Goal: Transaction & Acquisition: Purchase product/service

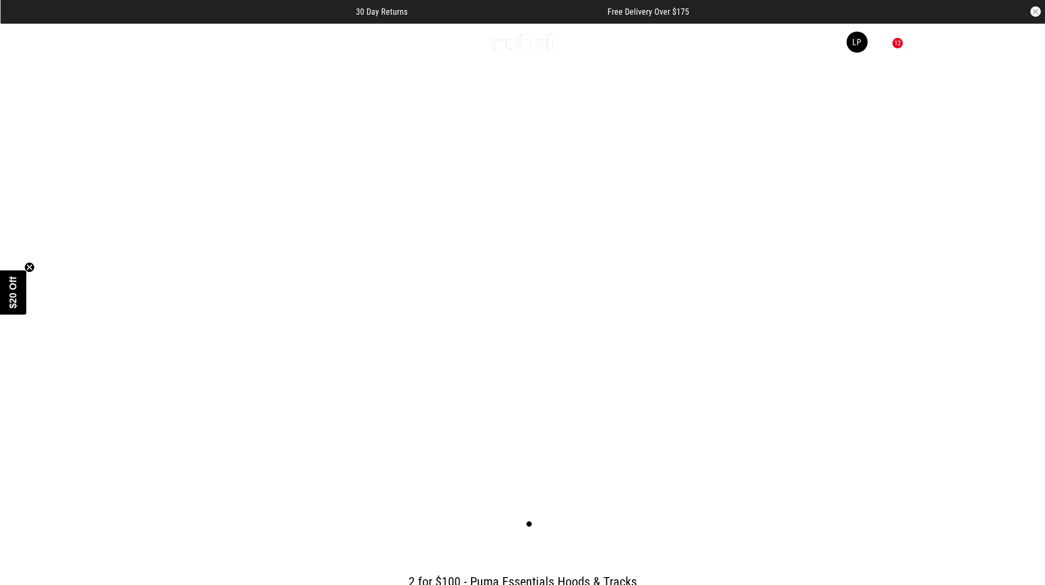
click at [385, 99] on link "3 / 4" at bounding box center [522, 284] width 1045 height 523
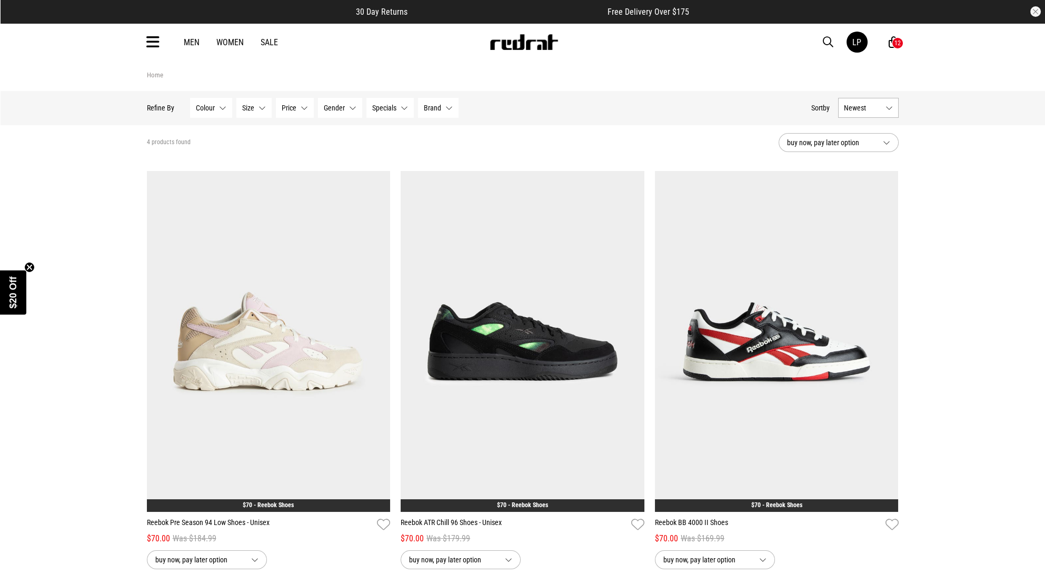
click at [537, 54] on div "Men Women Sale LP Hi, [PERSON_NAME] New Back Footwear Back Mens Back Womens Bac…" at bounding box center [522, 42] width 769 height 38
click at [523, 46] on img at bounding box center [523, 42] width 69 height 16
